Goal: Transaction & Acquisition: Purchase product/service

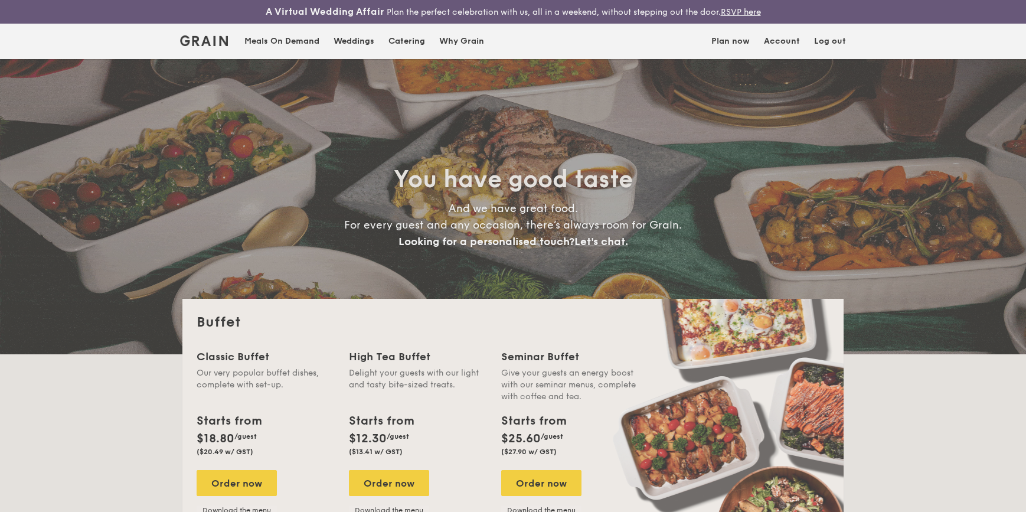
select select
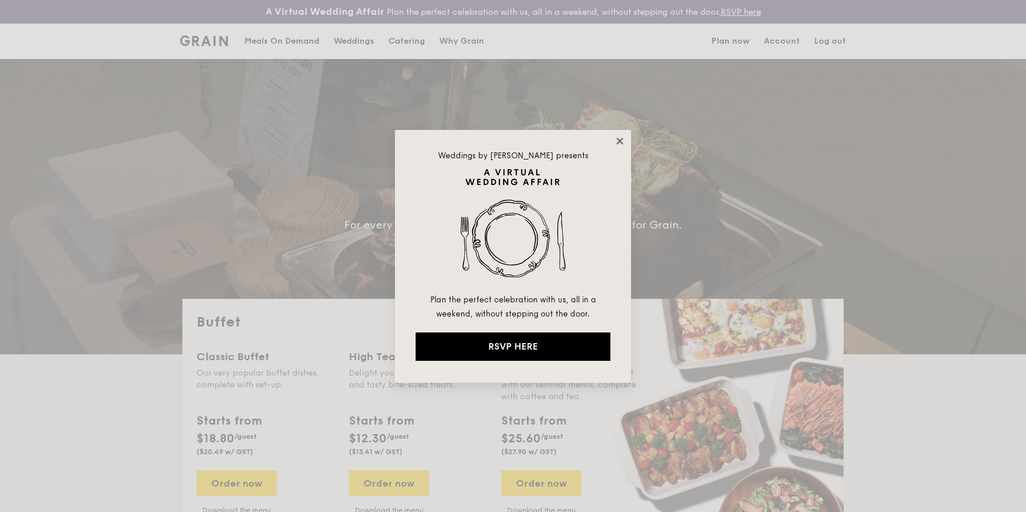
click at [615, 137] on icon at bounding box center [620, 141] width 11 height 11
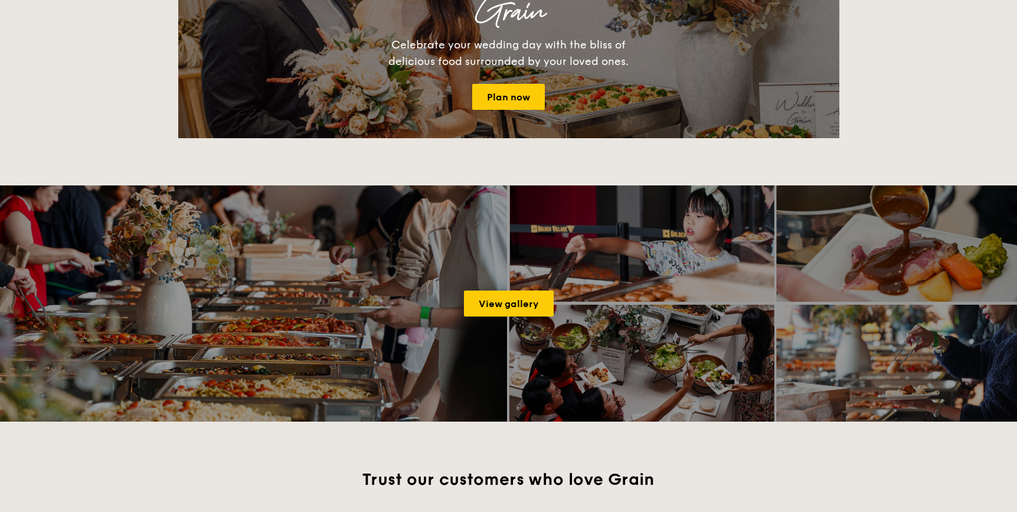
scroll to position [1557, 0]
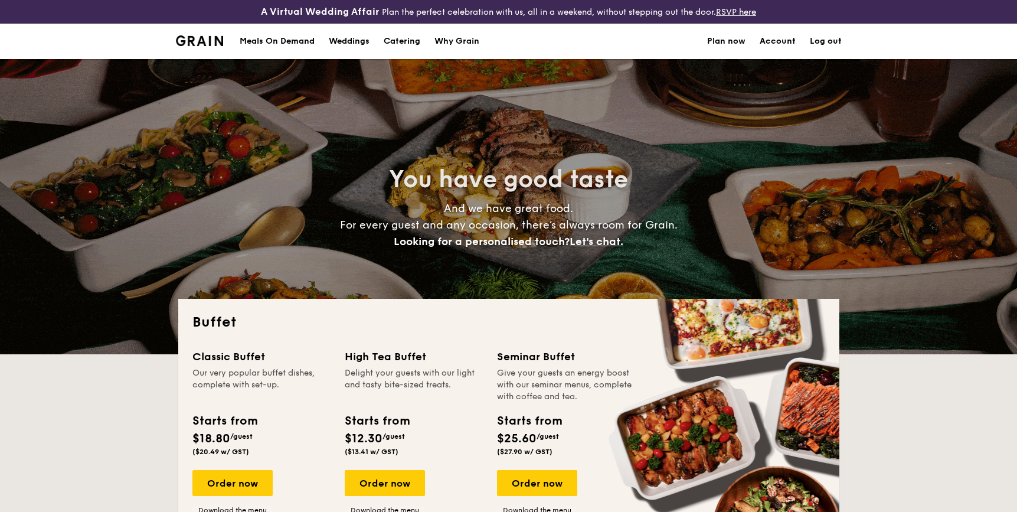
select select
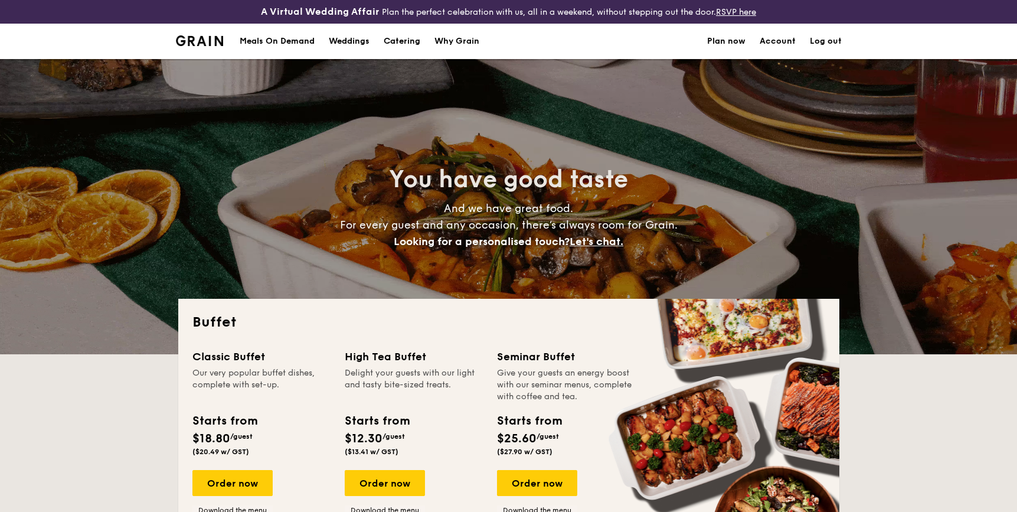
click at [390, 45] on h1 "Catering" at bounding box center [402, 41] width 37 height 35
click at [292, 45] on div "Meals On Demand" at bounding box center [277, 41] width 75 height 35
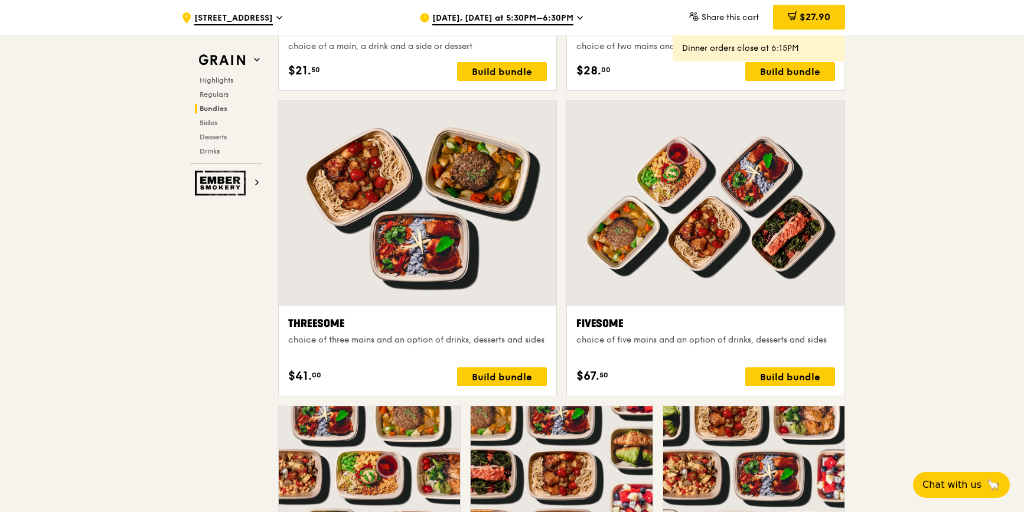
scroll to position [2040, 0]
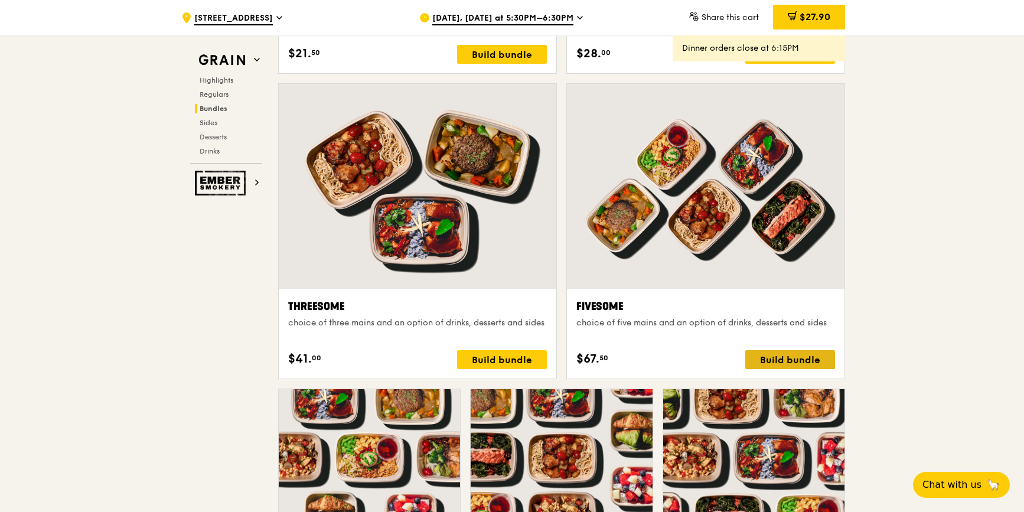
click at [785, 353] on div "Build bundle" at bounding box center [790, 359] width 90 height 19
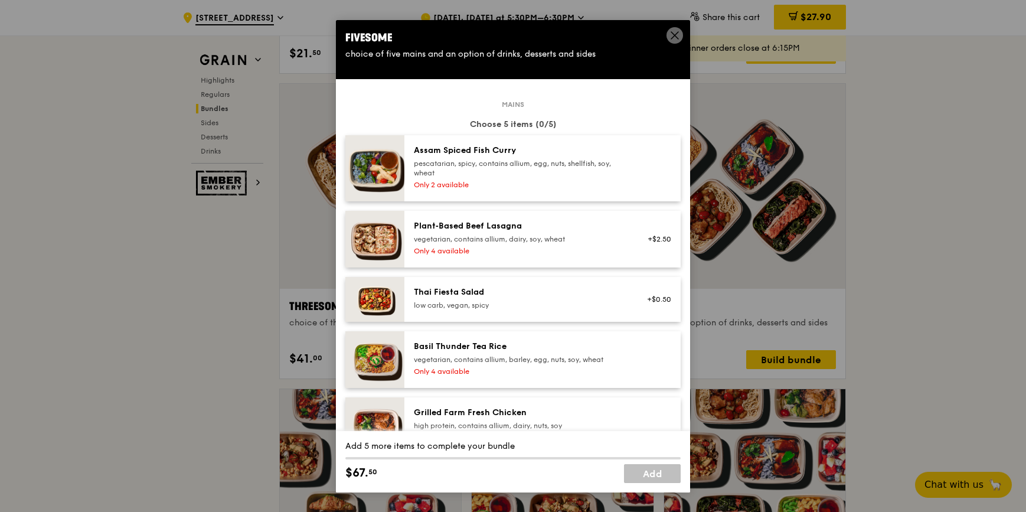
click at [672, 34] on icon at bounding box center [674, 35] width 7 height 7
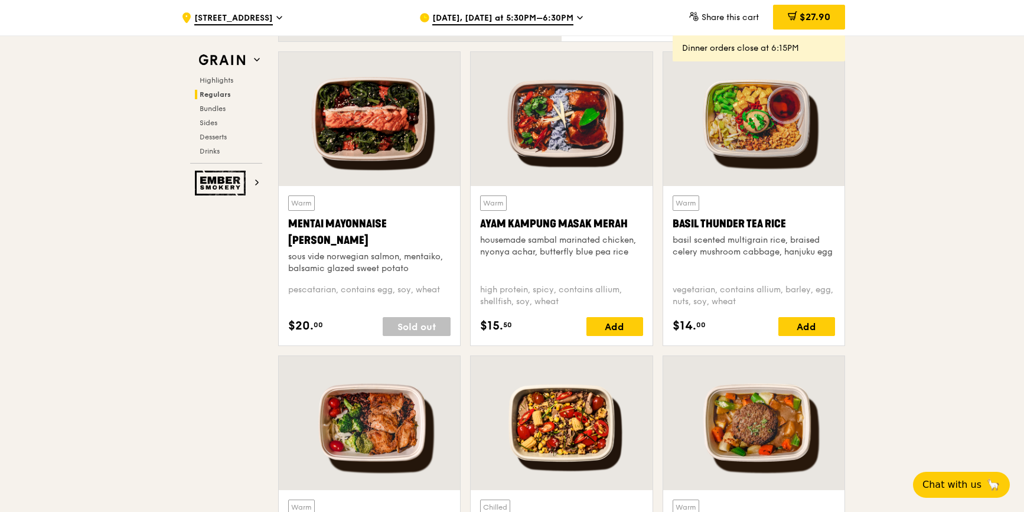
scroll to position [1020, 0]
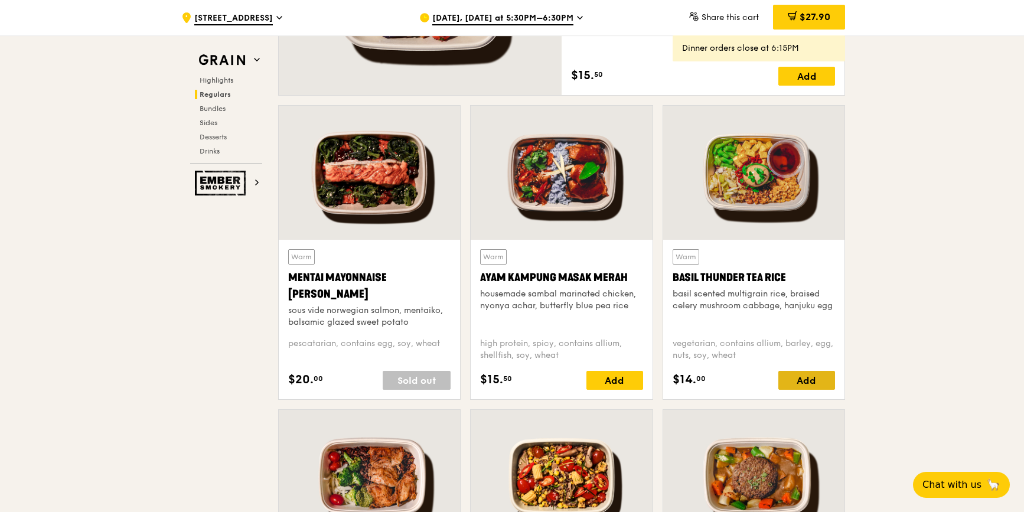
click at [818, 382] on div "Add" at bounding box center [806, 380] width 57 height 19
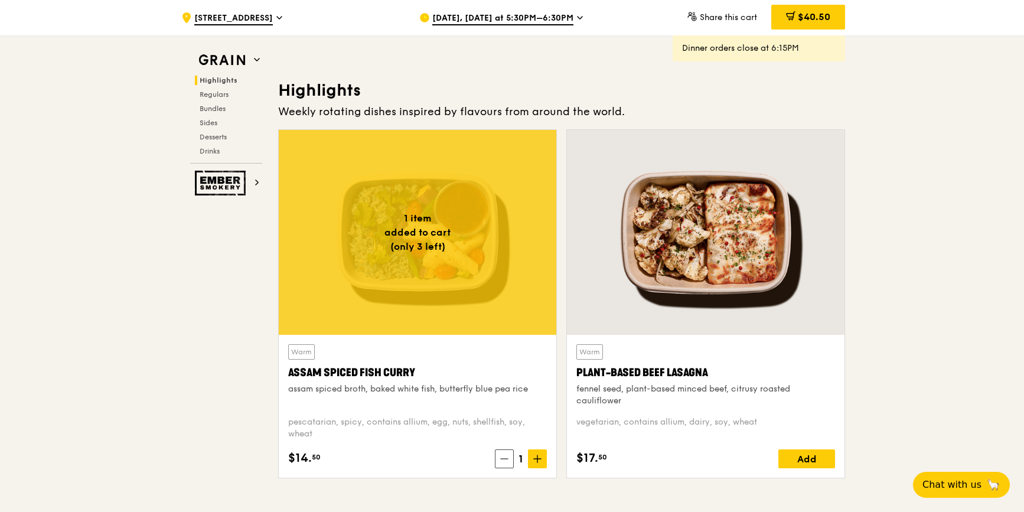
scroll to position [0, 0]
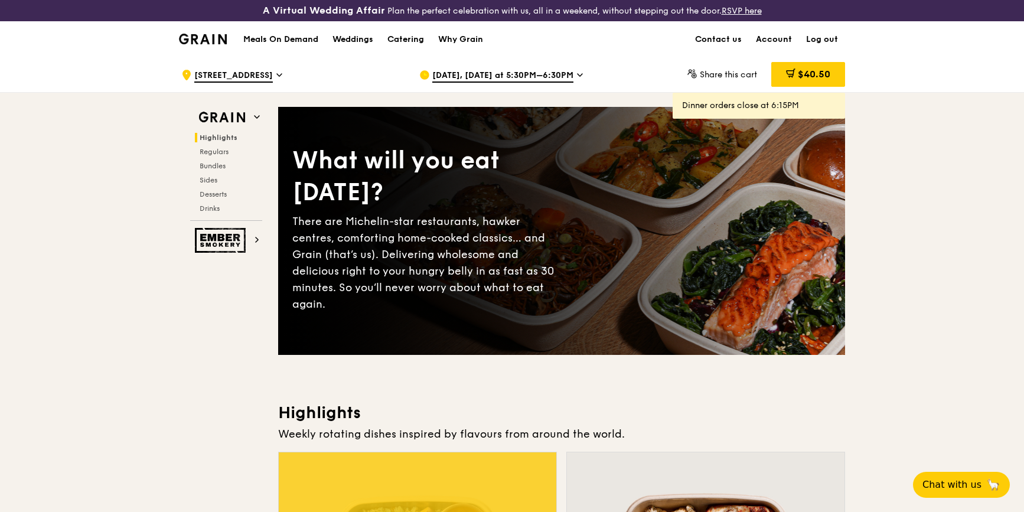
click at [270, 41] on h1 "Meals On Demand" at bounding box center [280, 40] width 75 height 12
click at [216, 155] on span "Regulars" at bounding box center [215, 152] width 31 height 8
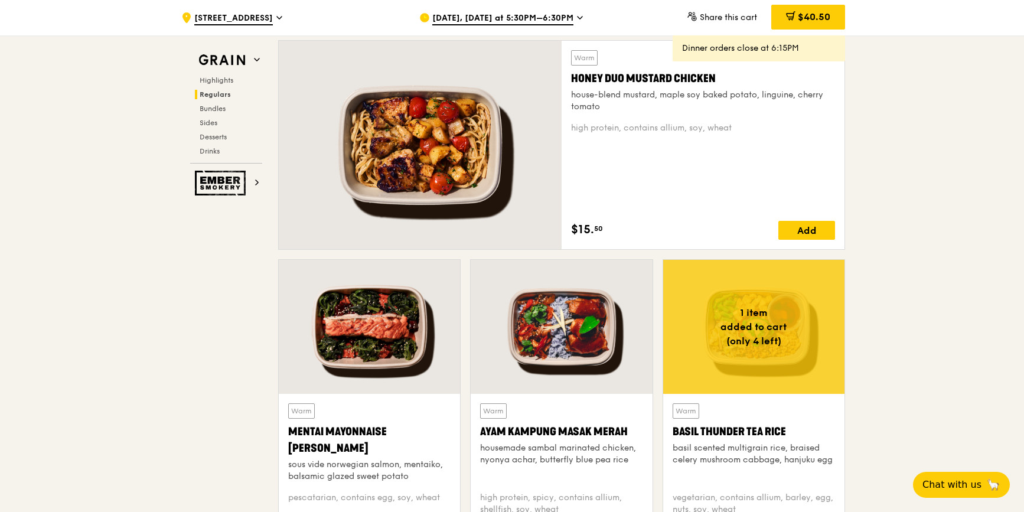
scroll to position [917, 0]
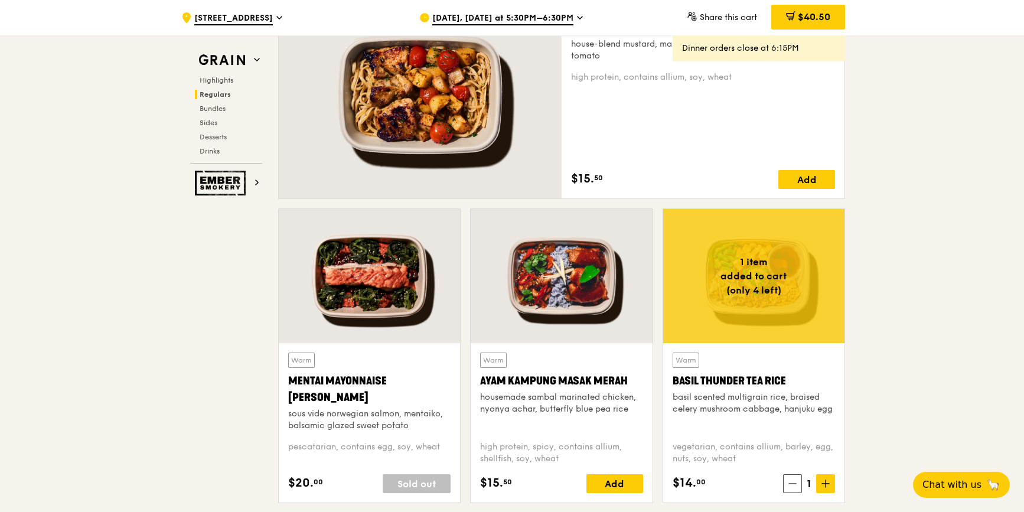
click at [376, 373] on div "Mentai Mayonnaise Aburi Salmon" at bounding box center [369, 389] width 162 height 33
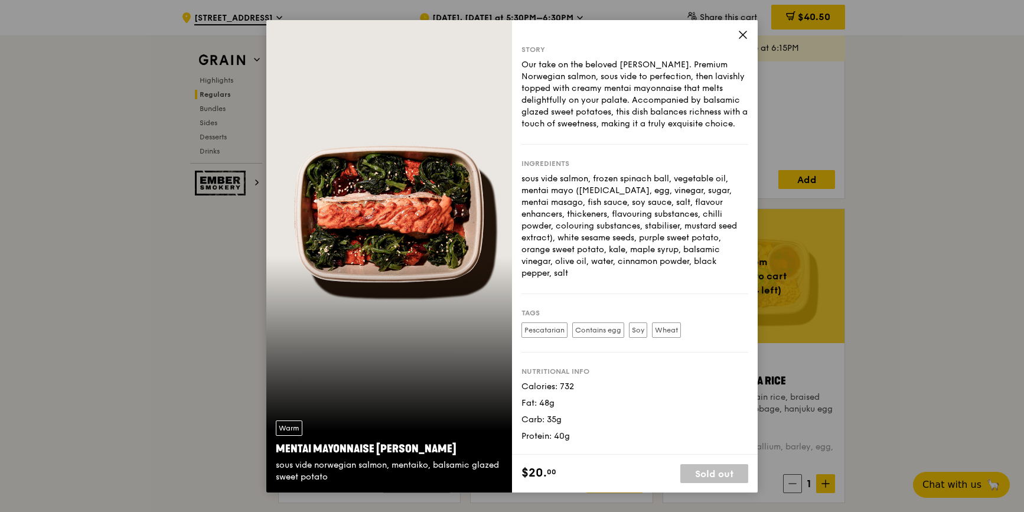
click at [562, 322] on label "Pescatarian" at bounding box center [544, 329] width 46 height 15
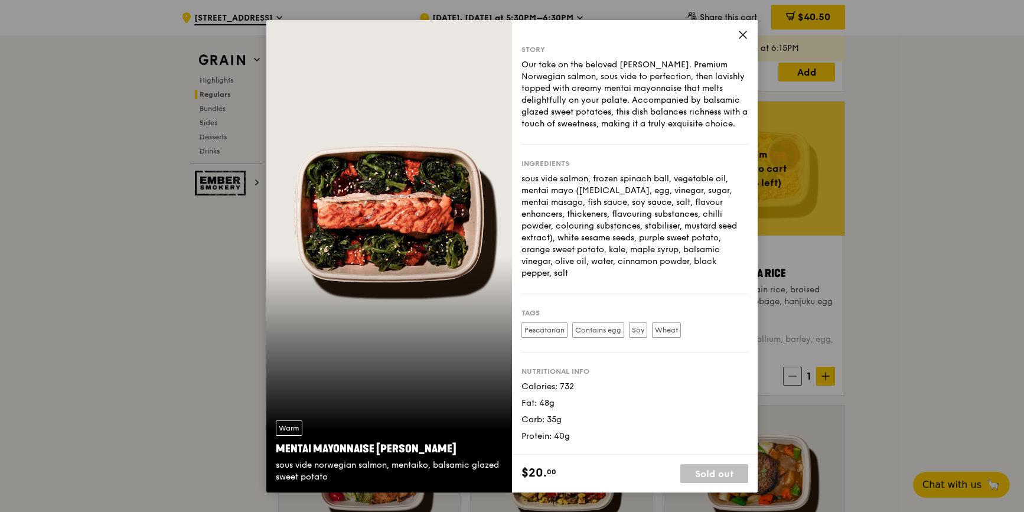
click at [384, 232] on div "Warm Mentai Mayonnaise Aburi Salmon sous vide norwegian salmon, mentaiko, balsa…" at bounding box center [389, 256] width 246 height 472
click at [741, 34] on icon at bounding box center [742, 34] width 7 height 7
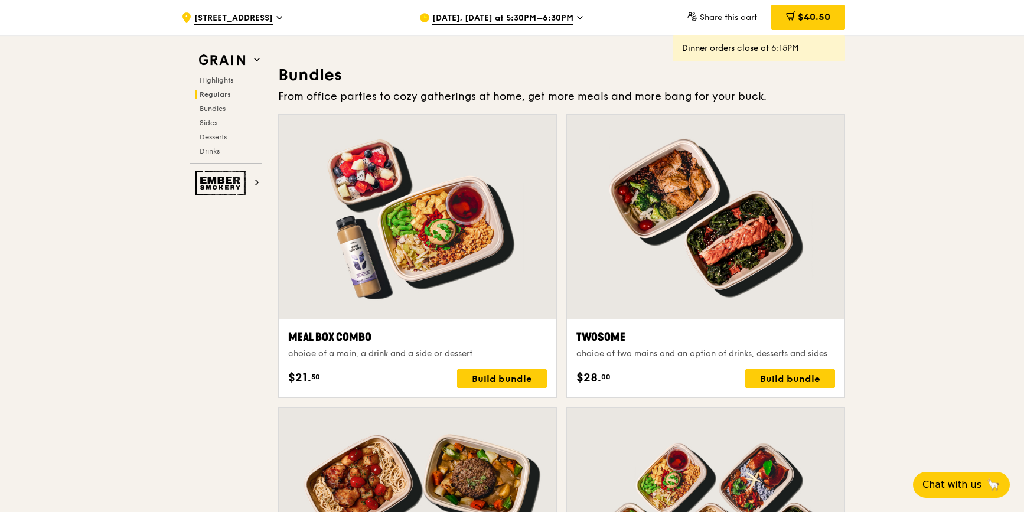
scroll to position [1722, 0]
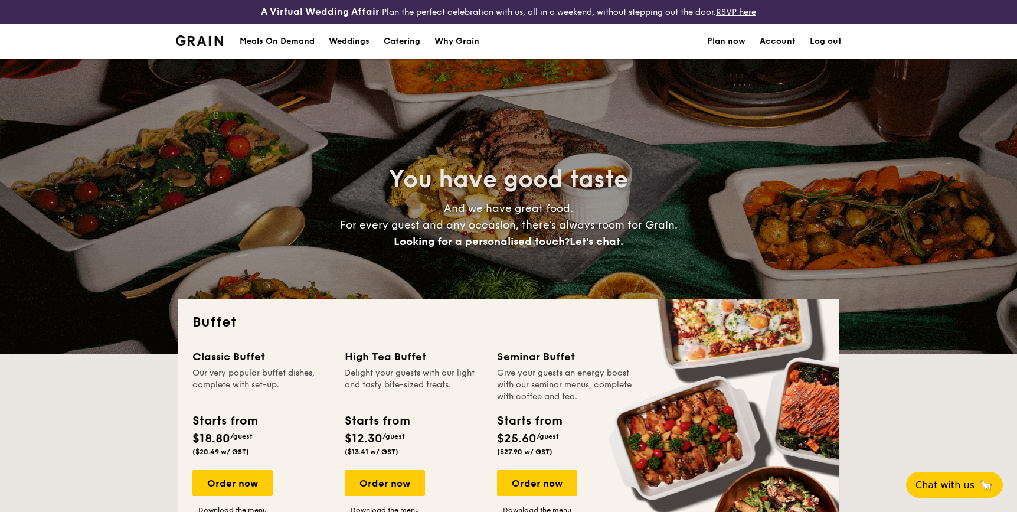
select select
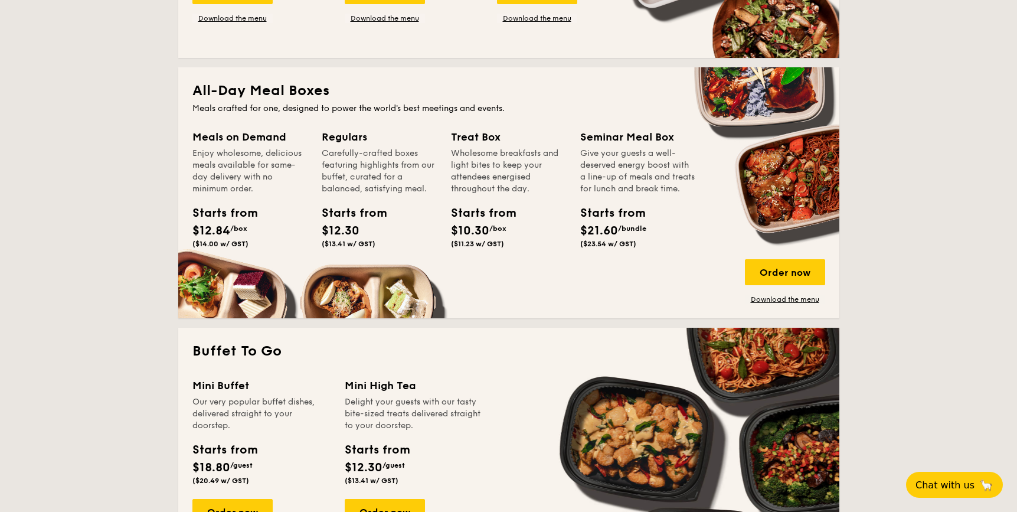
scroll to position [805, 0]
